Goal: Transaction & Acquisition: Obtain resource

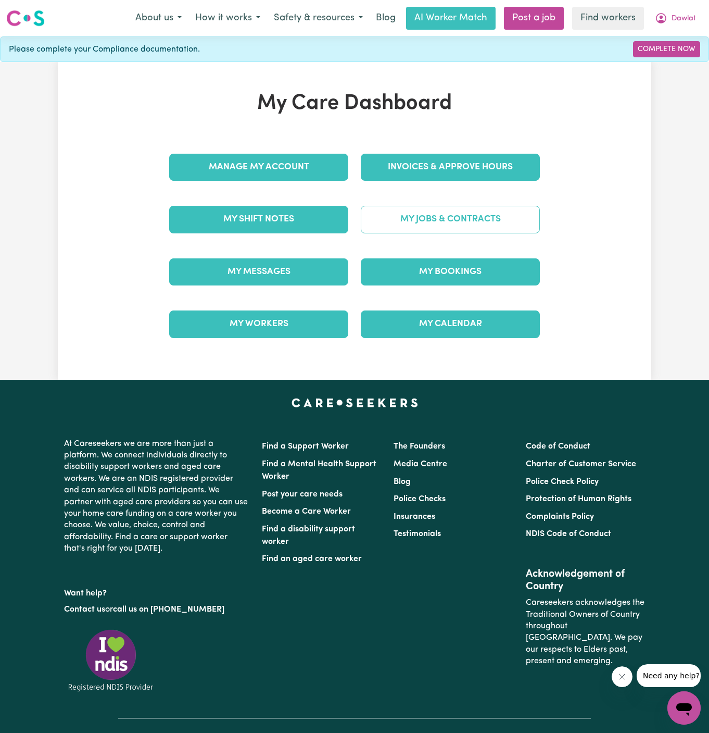
click at [440, 211] on link "My Jobs & Contracts" at bounding box center [450, 219] width 179 height 27
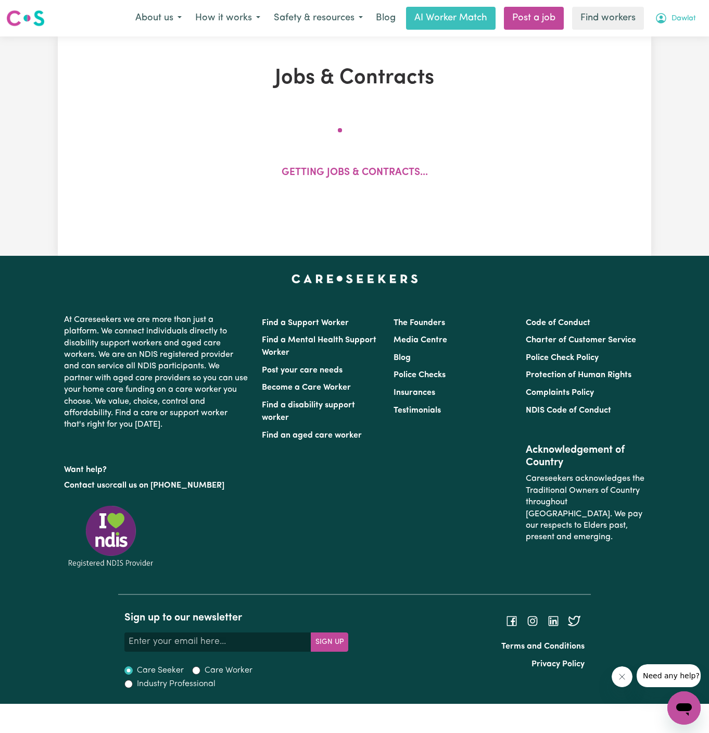
click at [678, 21] on span "Dawlat" at bounding box center [684, 18] width 24 height 11
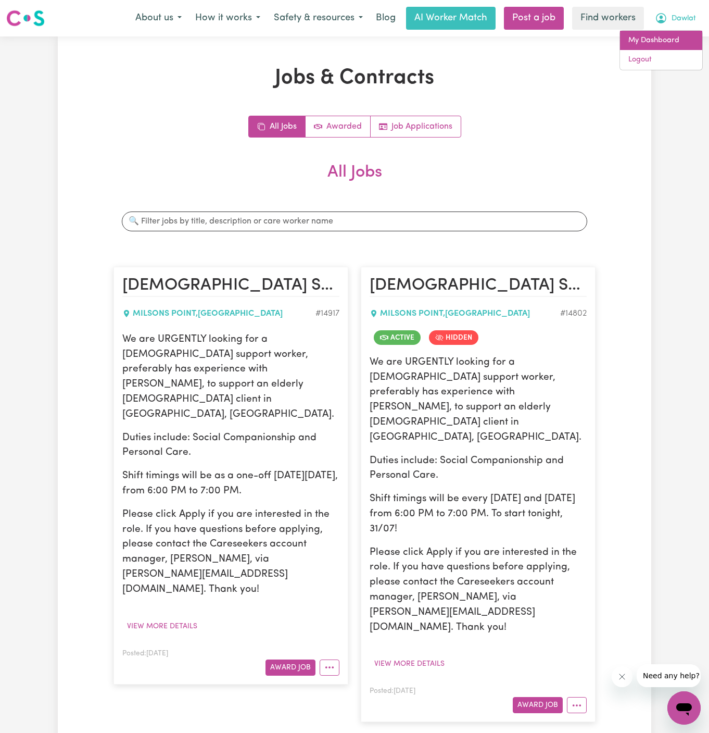
click at [671, 42] on link "My Dashboard" at bounding box center [661, 41] width 82 height 20
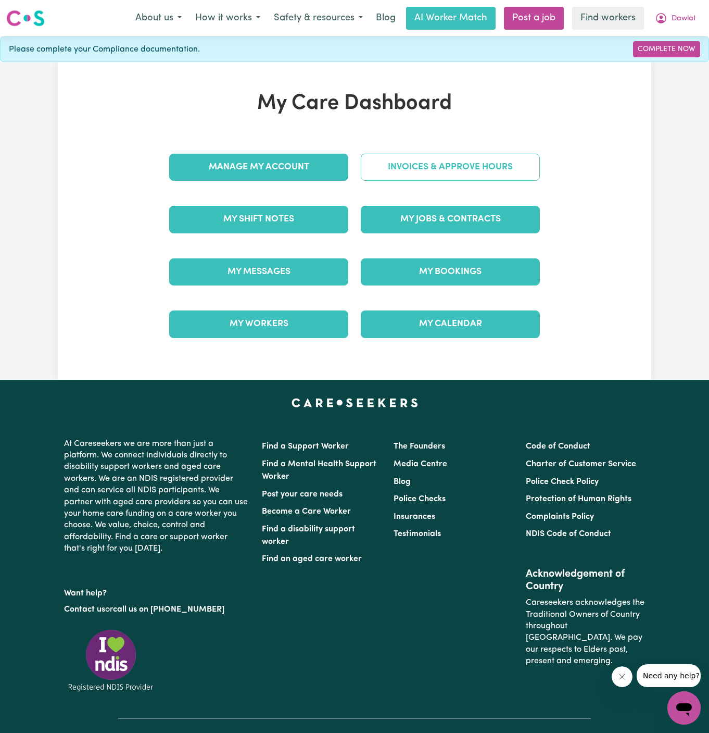
click at [413, 162] on link "Invoices & Approve Hours" at bounding box center [450, 167] width 179 height 27
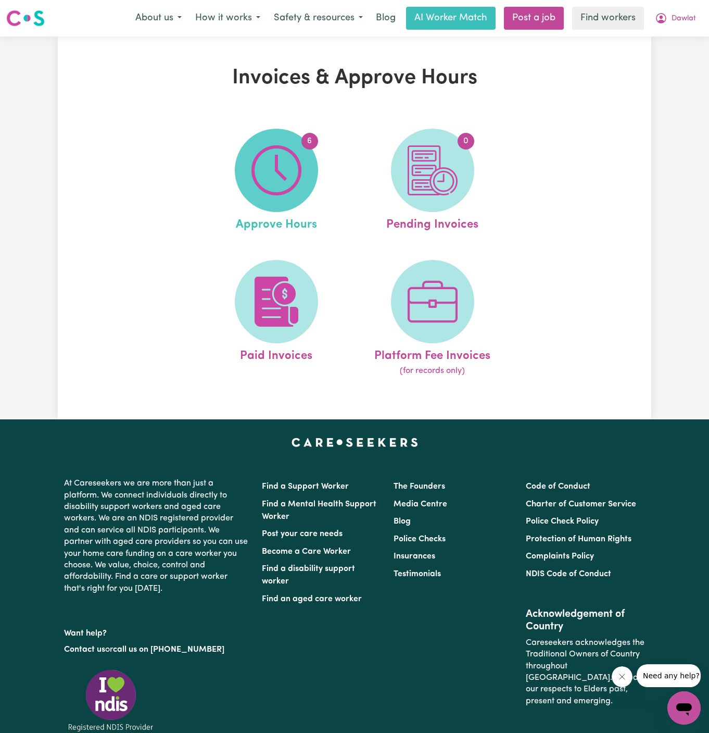
click at [279, 190] on img at bounding box center [276, 170] width 50 height 50
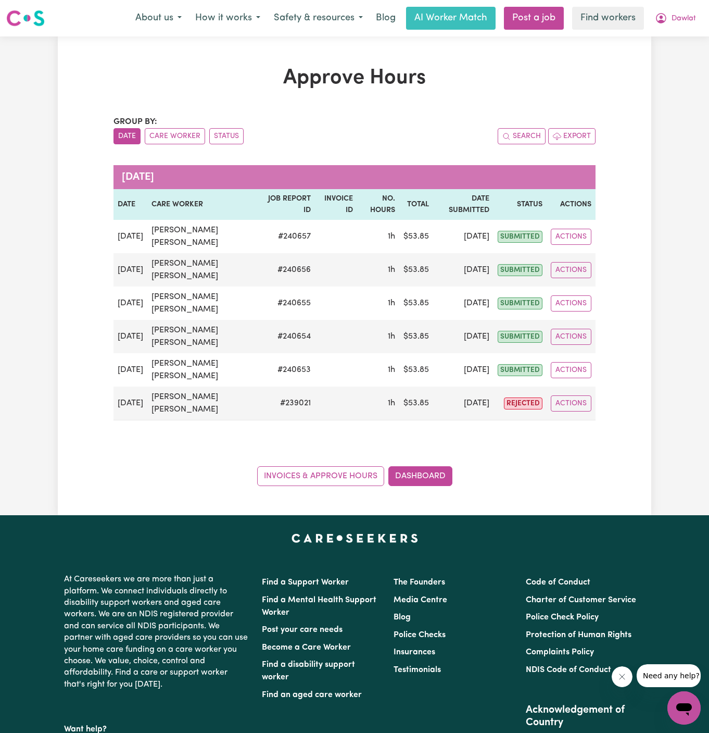
click at [316, 488] on div "Approve Hours Group by: Date Care Worker Status Search Export [DATE] Date Care …" at bounding box center [355, 275] width 594 height 478
click at [337, 471] on link "Invoices & Approve Hours" at bounding box center [320, 476] width 127 height 20
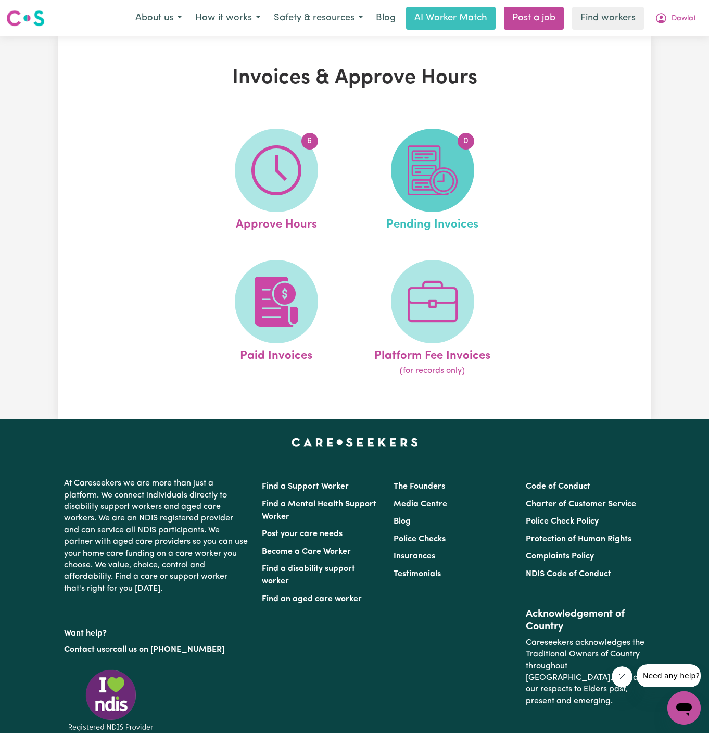
click at [437, 155] on img at bounding box center [433, 170] width 50 height 50
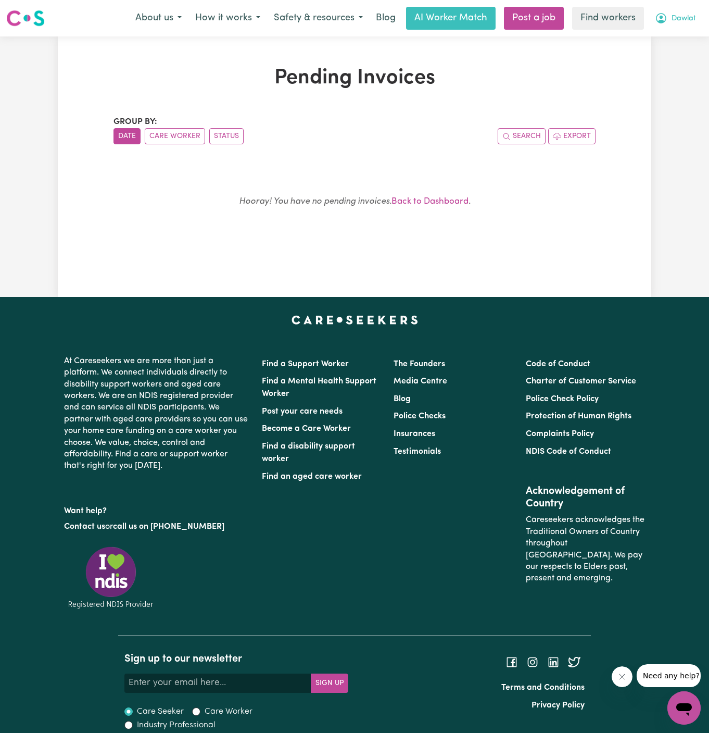
drag, startPoint x: 686, startPoint y: 14, endPoint x: 686, endPoint y: 20, distance: 6.8
click at [686, 14] on span "Dawlat" at bounding box center [684, 18] width 24 height 11
click at [681, 36] on link "My Dashboard" at bounding box center [661, 41] width 82 height 20
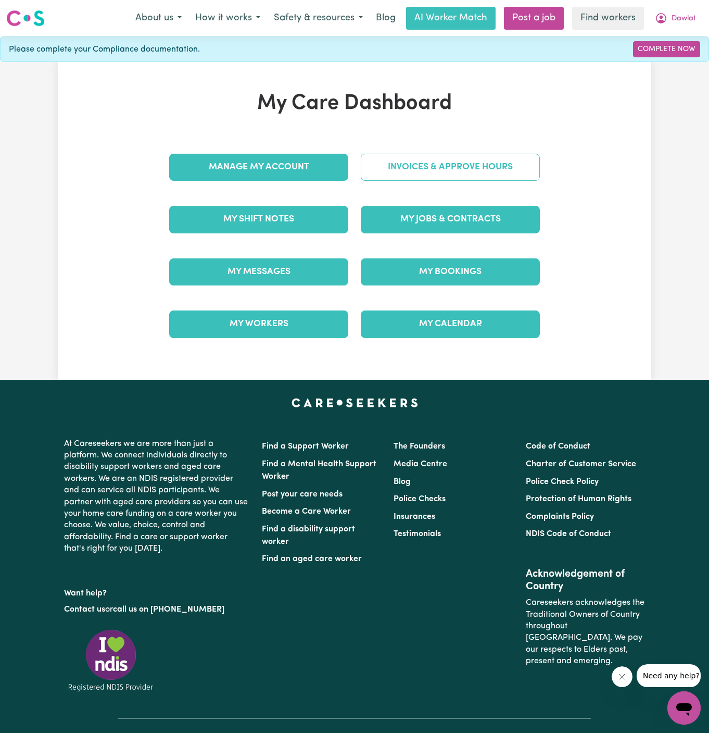
click at [409, 166] on link "Invoices & Approve Hours" at bounding box center [450, 167] width 179 height 27
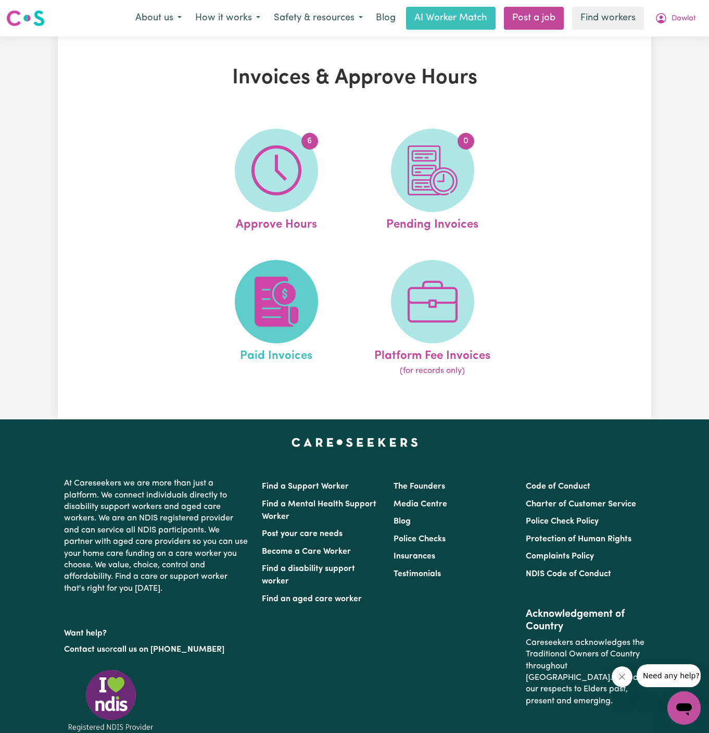
click at [259, 316] on img at bounding box center [276, 301] width 50 height 50
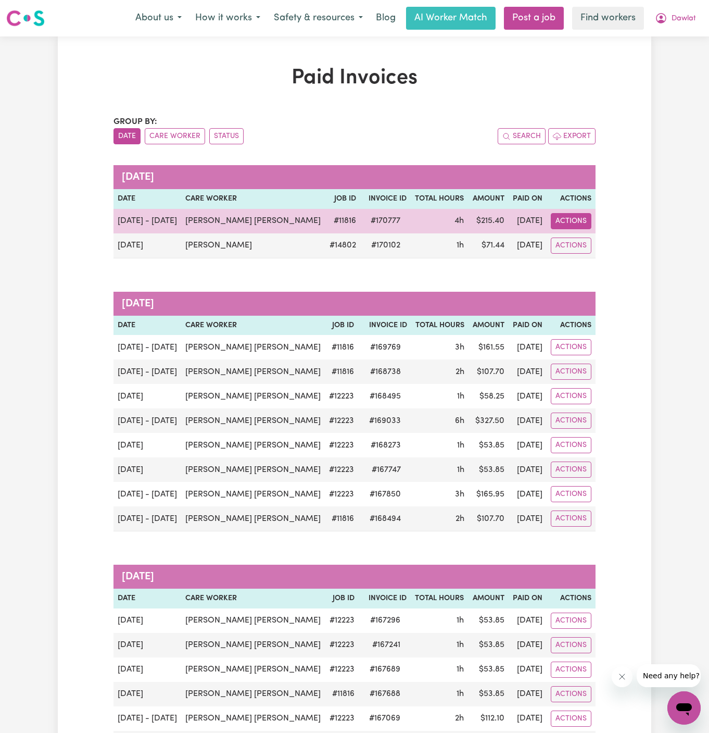
click at [570, 220] on button "Actions" at bounding box center [571, 221] width 41 height 16
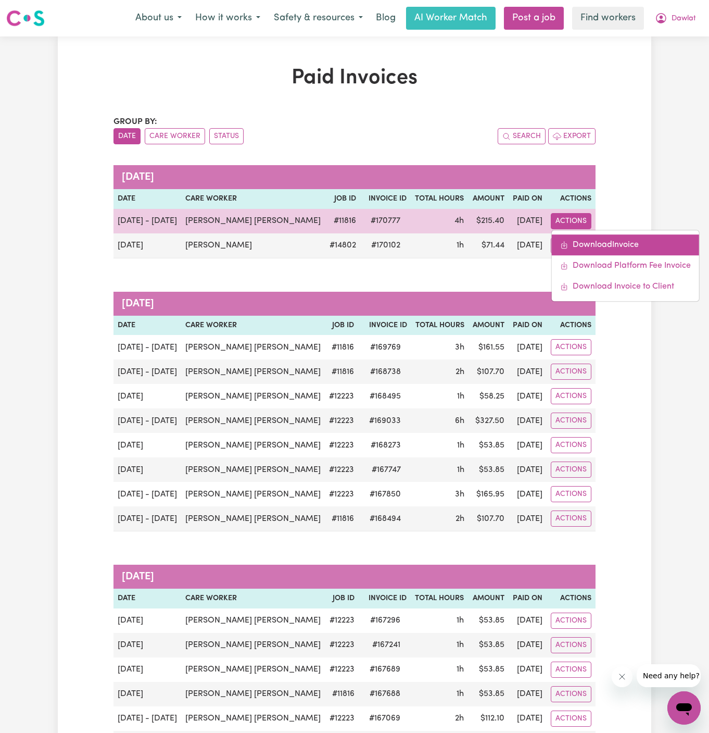
click at [623, 242] on link "Download Invoice" at bounding box center [625, 244] width 147 height 21
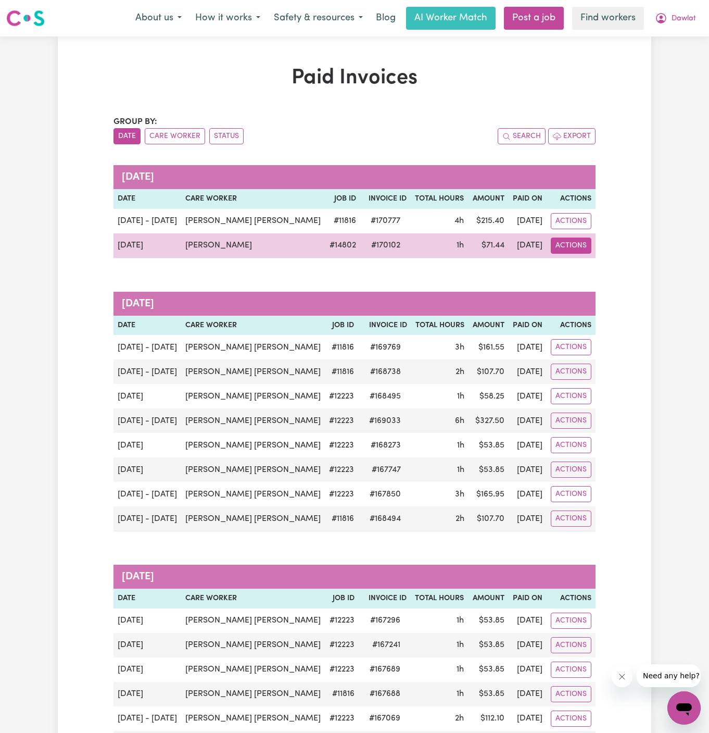
click at [577, 229] on button "Actions" at bounding box center [571, 221] width 41 height 16
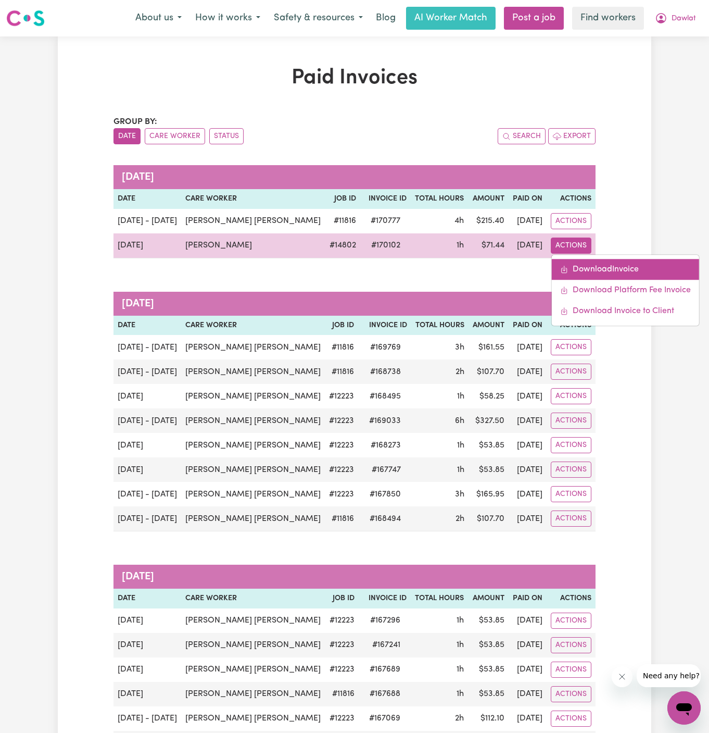
click at [584, 261] on link "Download Invoice" at bounding box center [625, 269] width 147 height 21
